Goal: Task Accomplishment & Management: Manage account settings

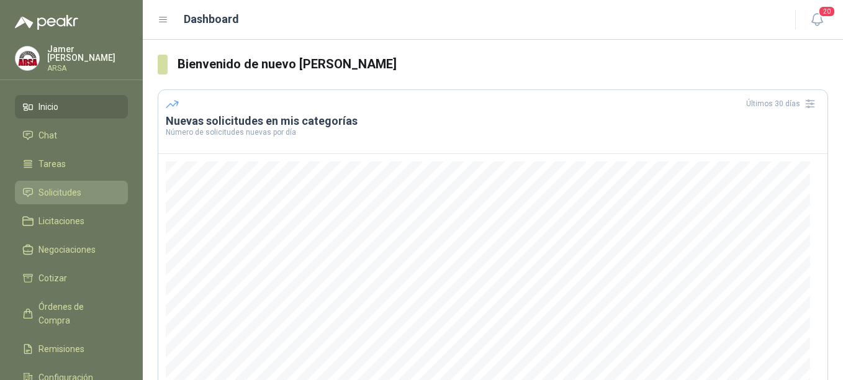
click at [66, 189] on span "Solicitudes" at bounding box center [59, 193] width 43 height 14
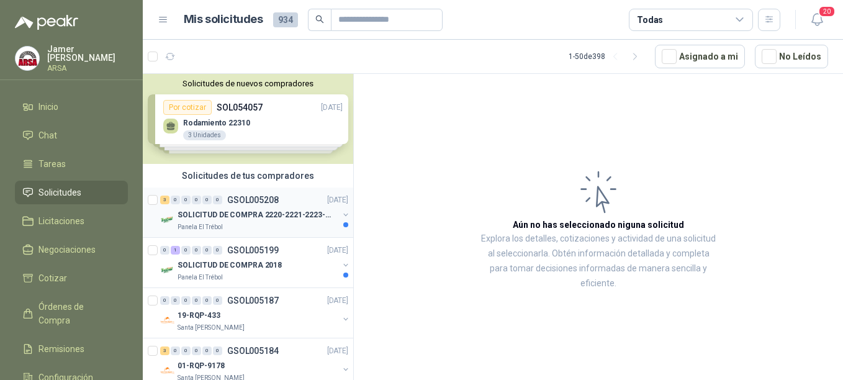
click at [211, 208] on div "SOLICITUD DE COMPRA 2220-2221-2223-2224" at bounding box center [258, 214] width 161 height 15
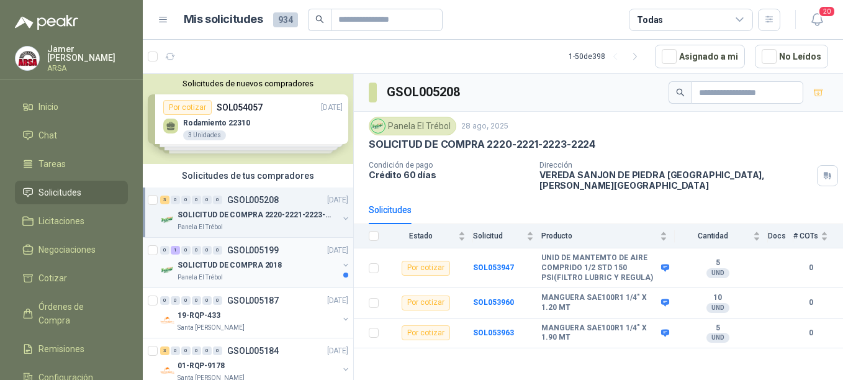
click at [233, 256] on div "0 1 0 0 0 0 GSOL005199 [DATE]" at bounding box center [255, 250] width 191 height 15
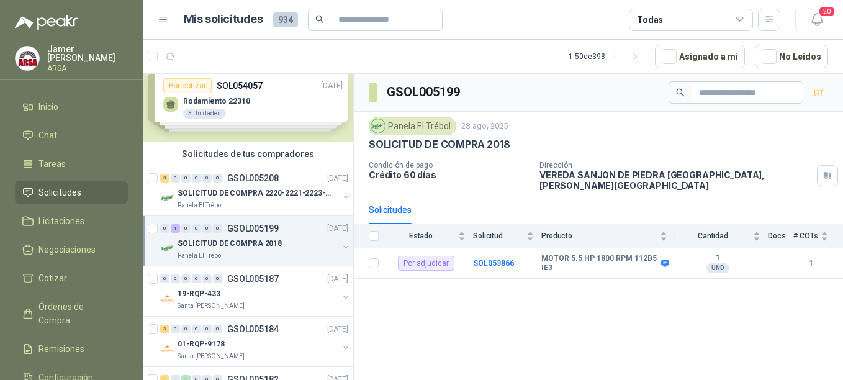
scroll to position [38, 0]
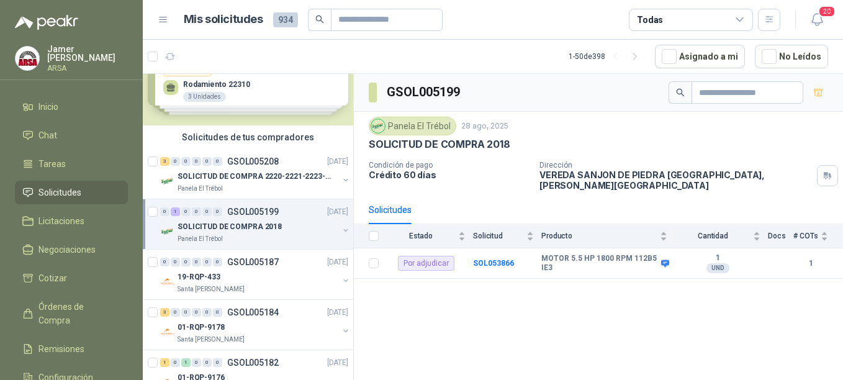
click at [248, 220] on div "SOLICITUD DE COMPRA 2018" at bounding box center [258, 226] width 161 height 15
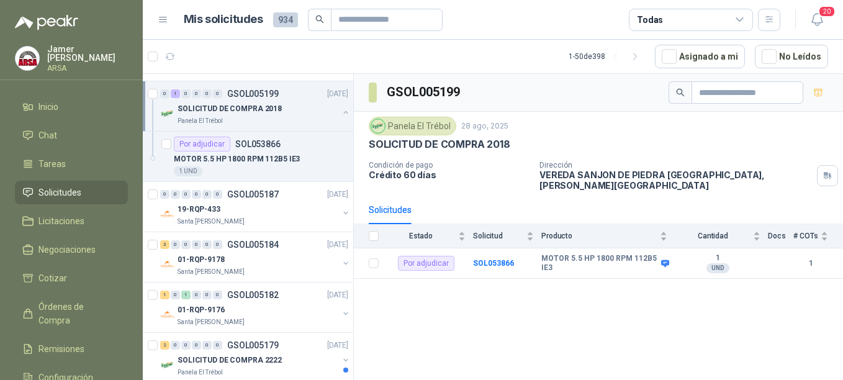
scroll to position [161, 0]
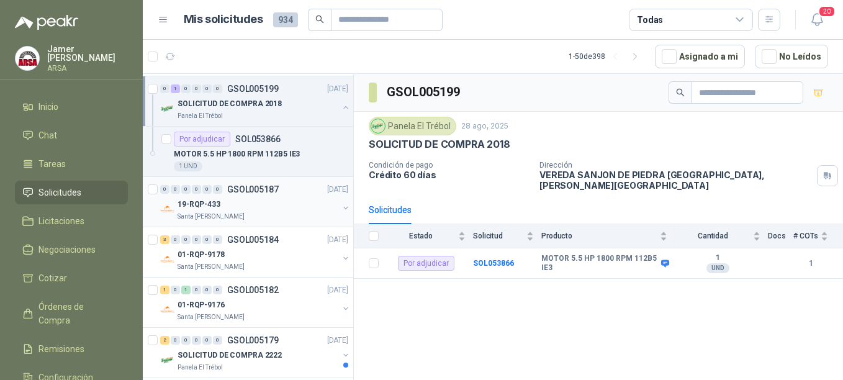
click at [204, 217] on p "Santa [PERSON_NAME]" at bounding box center [211, 217] width 67 height 10
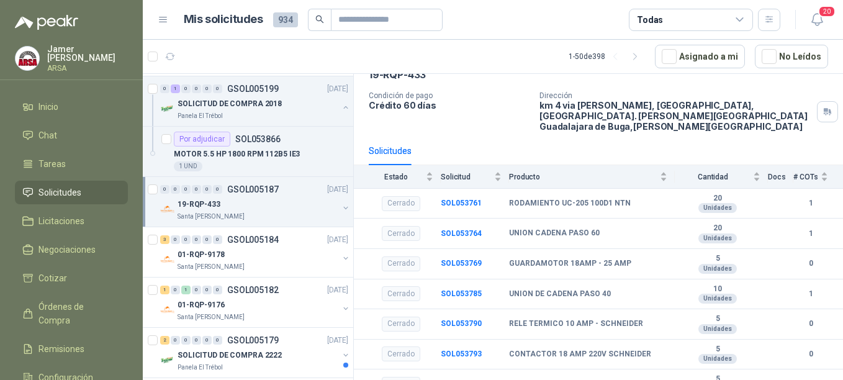
scroll to position [75, 0]
